Goal: Information Seeking & Learning: Learn about a topic

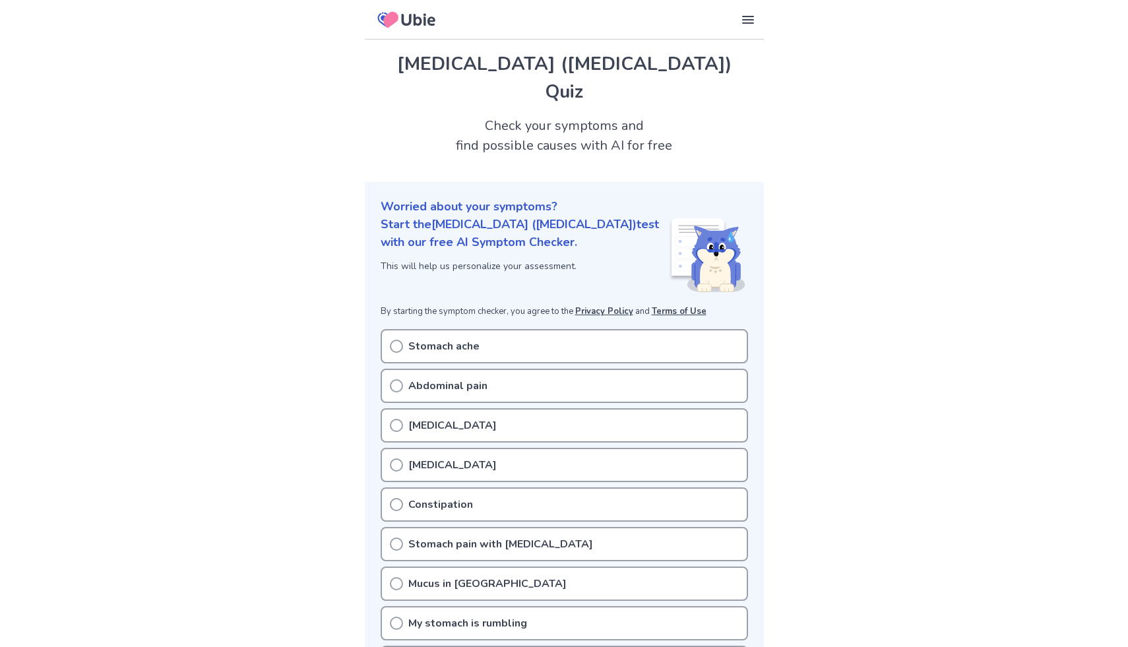
click at [478, 329] on div "Stomach ache" at bounding box center [564, 346] width 367 height 34
click at [393, 340] on icon at bounding box center [396, 346] width 13 height 13
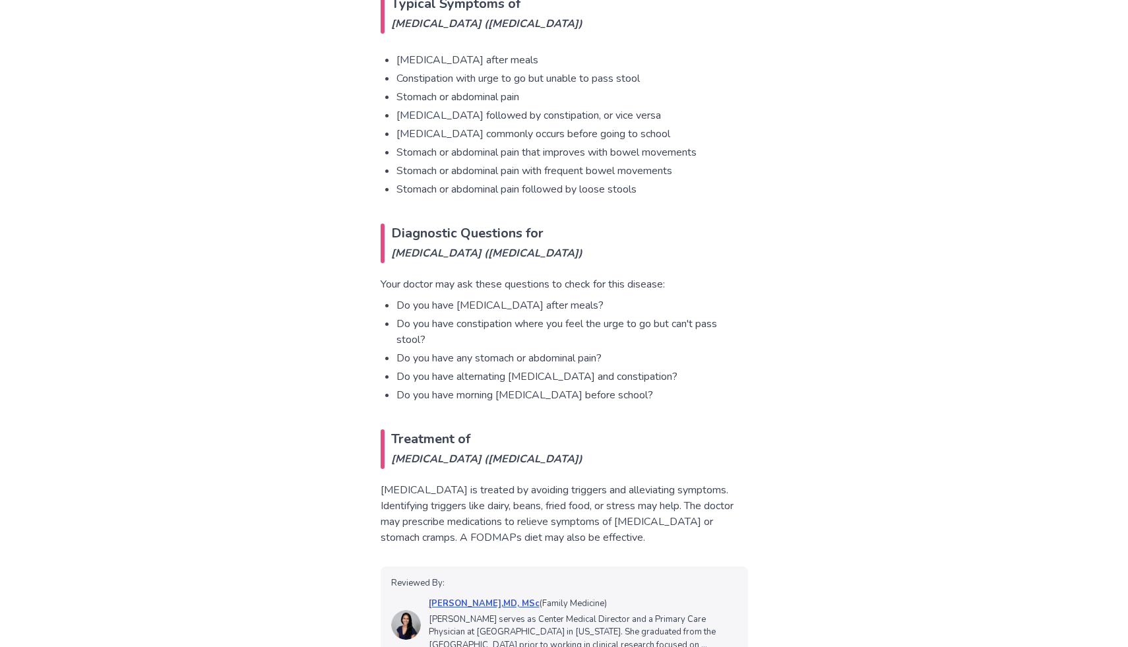
scroll to position [1083, 0]
